Goal: Task Accomplishment & Management: Manage account settings

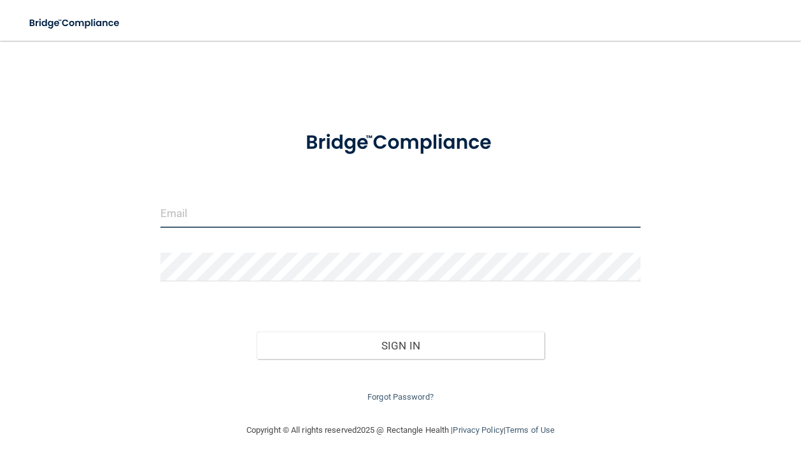
click at [344, 213] on input "email" at bounding box center [400, 213] width 480 height 29
type input "[EMAIL_ADDRESS][DOMAIN_NAME]"
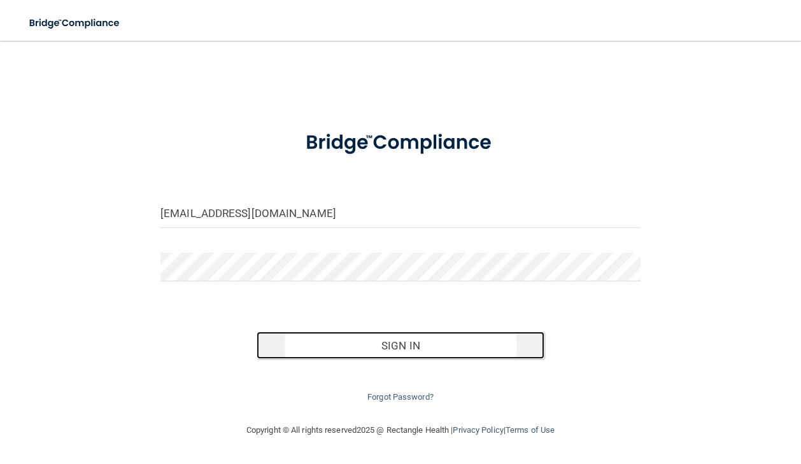
click at [358, 343] on button "Sign In" at bounding box center [401, 346] width 288 height 28
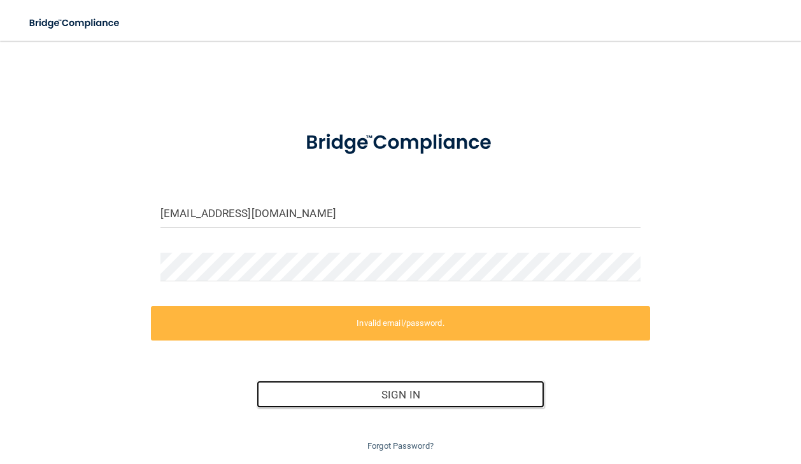
scroll to position [41, 0]
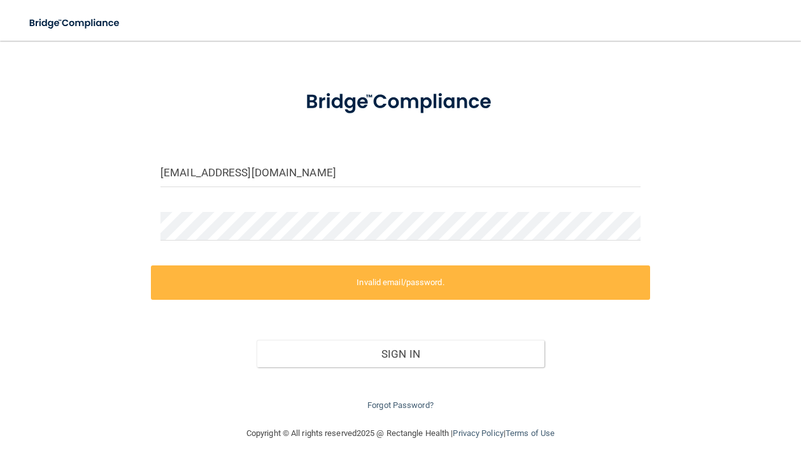
click at [414, 400] on div "Forgot Password?" at bounding box center [400, 390] width 499 height 46
click at [412, 407] on link "Forgot Password?" at bounding box center [400, 405] width 66 height 10
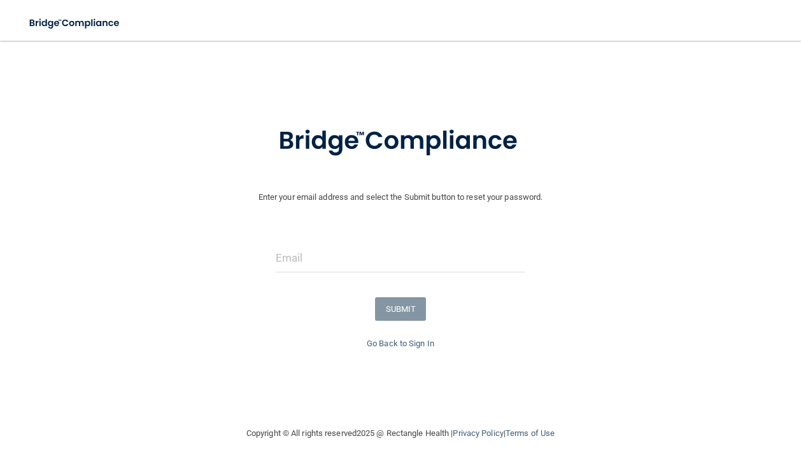
scroll to position [9, 0]
click at [363, 261] on input "email" at bounding box center [401, 258] width 250 height 29
type input "[EMAIL_ADDRESS][DOMAIN_NAME]"
click at [407, 309] on button "SUBMIT" at bounding box center [401, 309] width 52 height 24
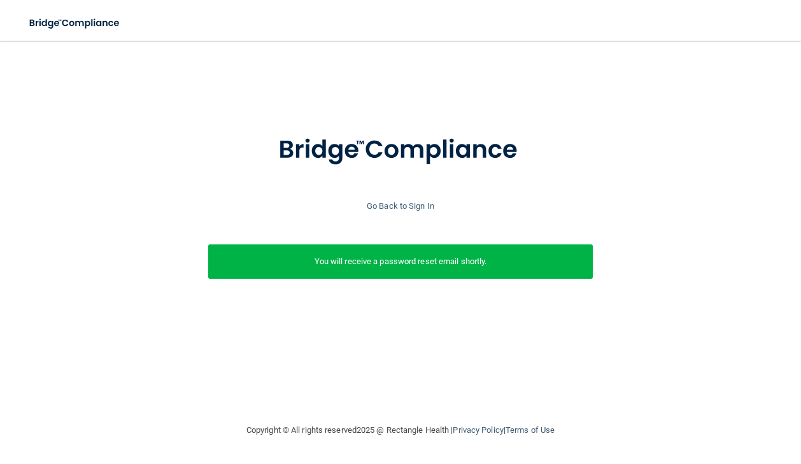
click at [507, 251] on div "You will receive a password reset email shortly." at bounding box center [400, 261] width 384 height 34
click at [393, 204] on link "Go Back to Sign In" at bounding box center [400, 206] width 67 height 10
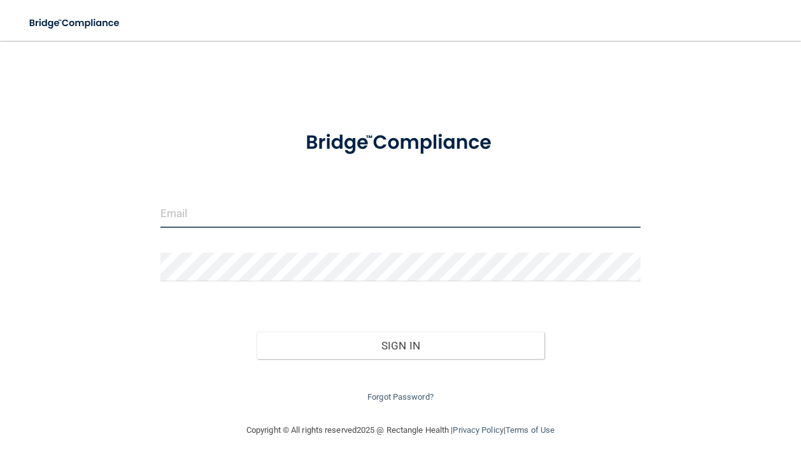
click at [393, 204] on input "email" at bounding box center [400, 213] width 480 height 29
type input "[EMAIL_ADDRESS][DOMAIN_NAME]"
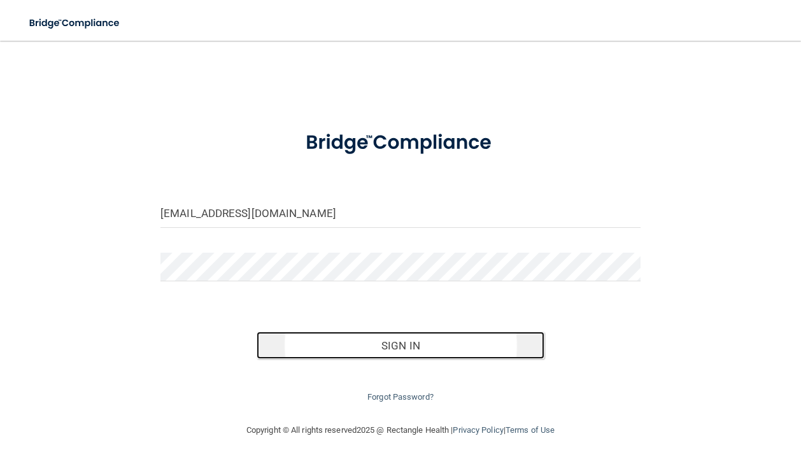
click at [330, 340] on button "Sign In" at bounding box center [401, 346] width 288 height 28
